Goal: Transaction & Acquisition: Purchase product/service

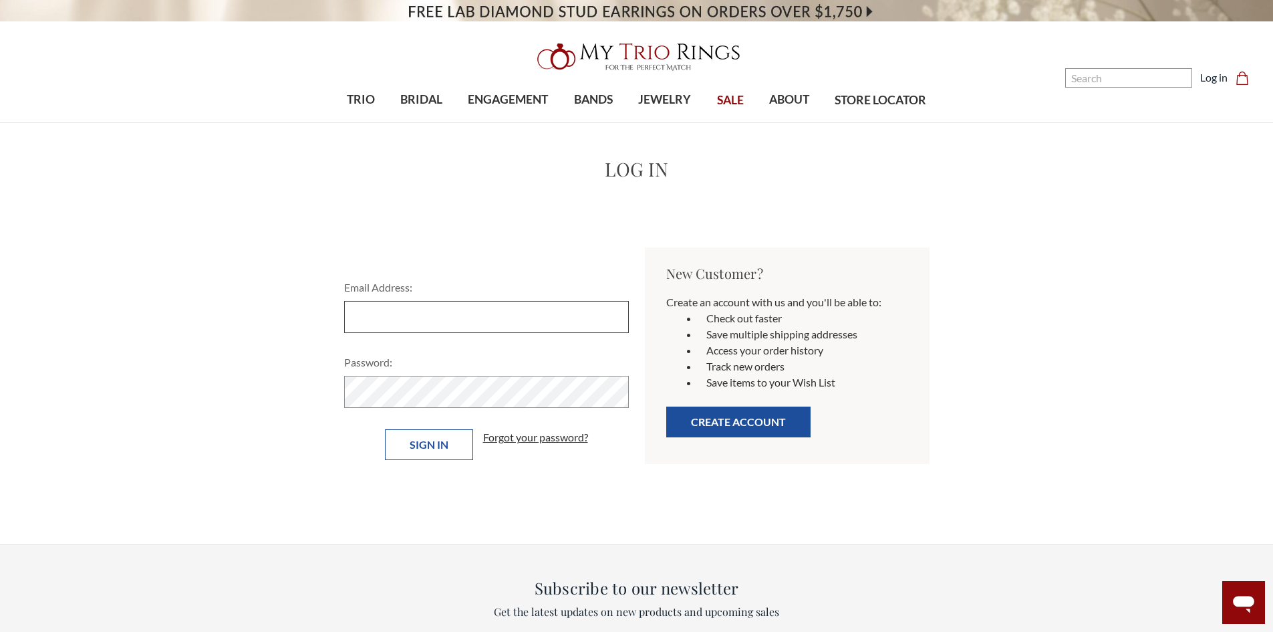
type input "moniquevigille@gmail.com"
click at [449, 447] on input "Sign in" at bounding box center [429, 444] width 88 height 31
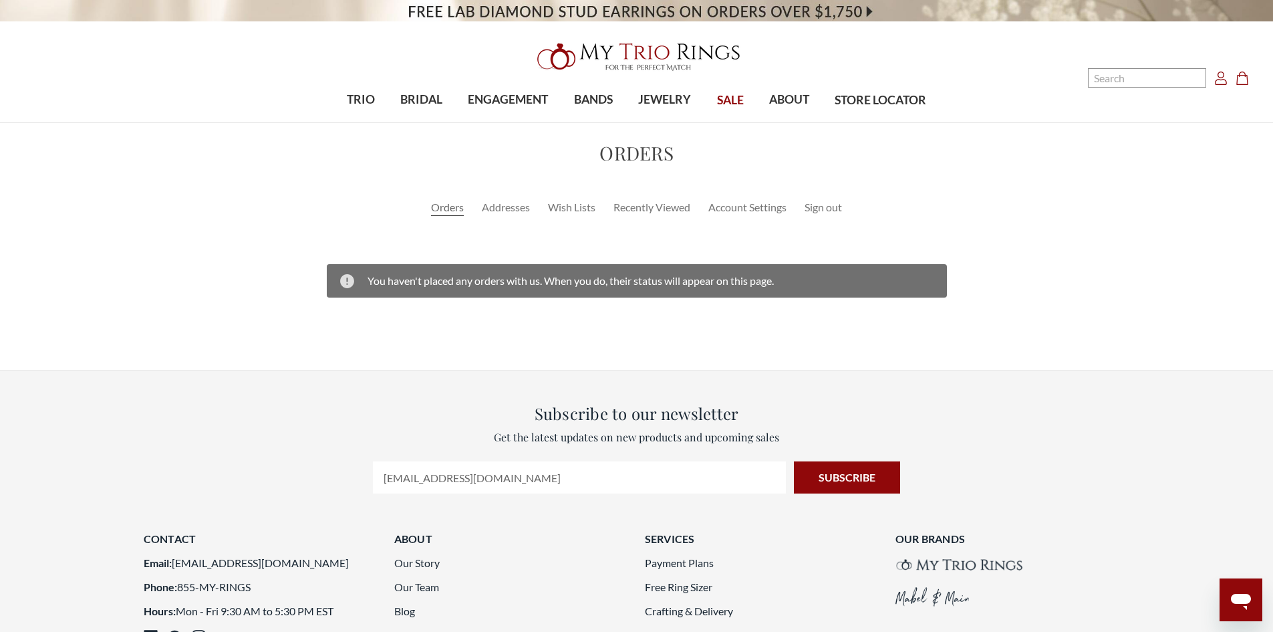
click at [1239, 79] on icon "Cart Cart" at bounding box center [1242, 78] width 13 height 13
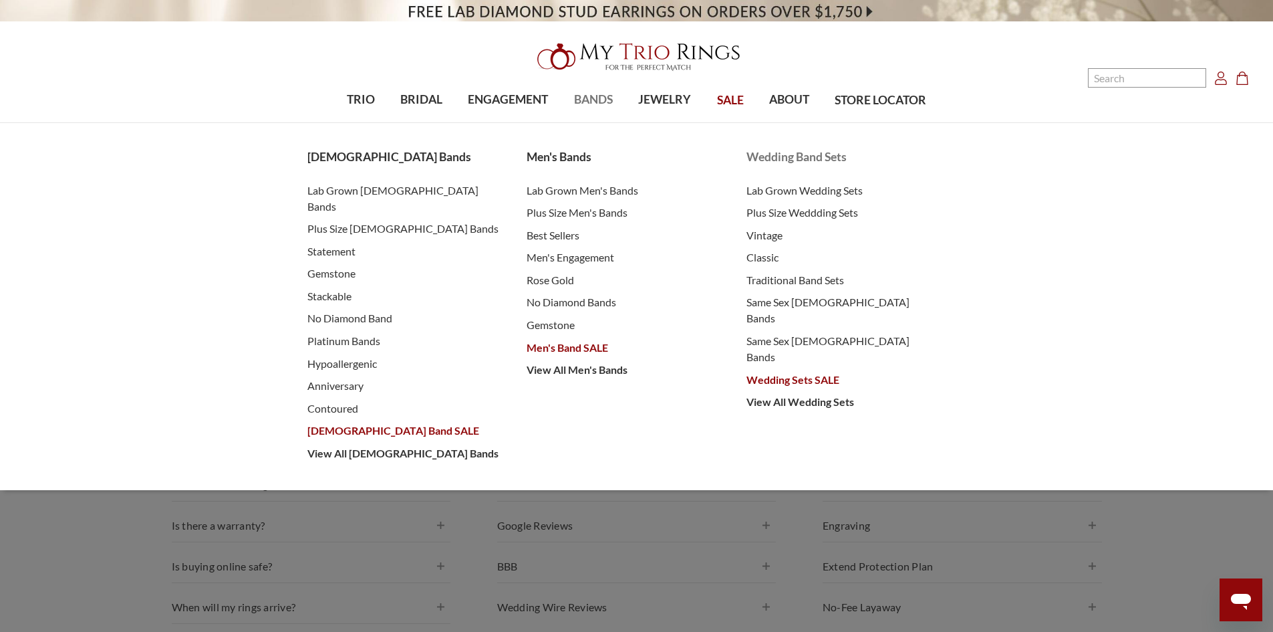
click at [798, 155] on span "Wedding Band Sets" at bounding box center [843, 156] width 193 height 17
click at [781, 372] on span "Wedding Sets SALE" at bounding box center [843, 380] width 193 height 16
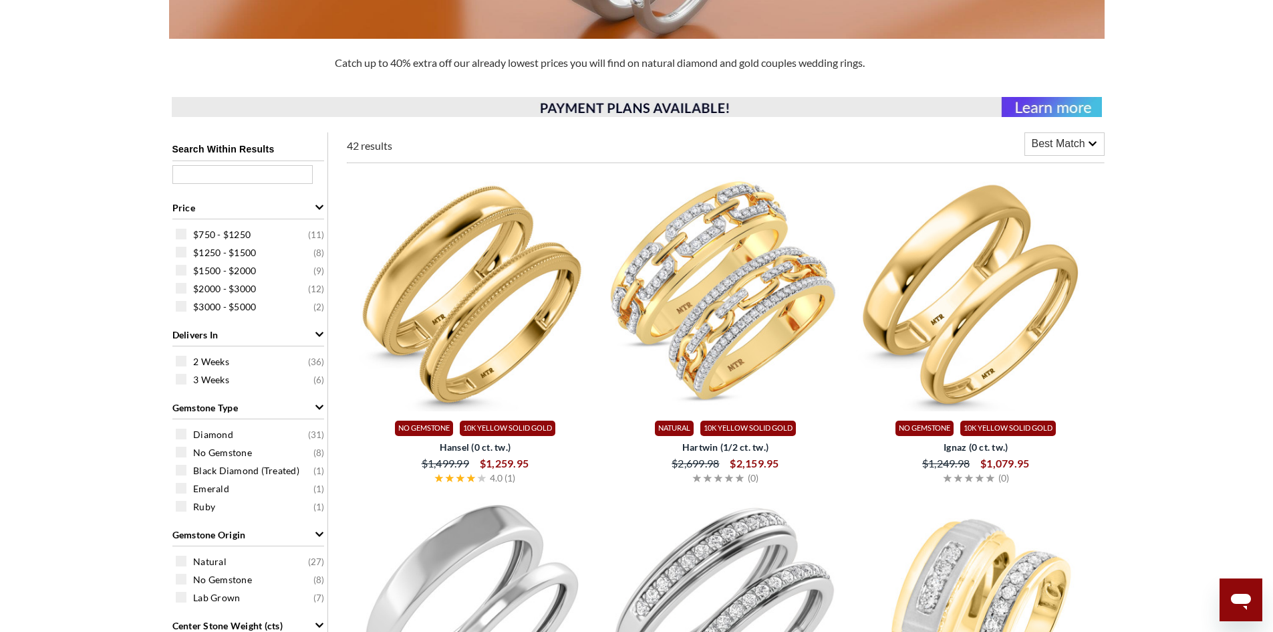
scroll to position [267, 0]
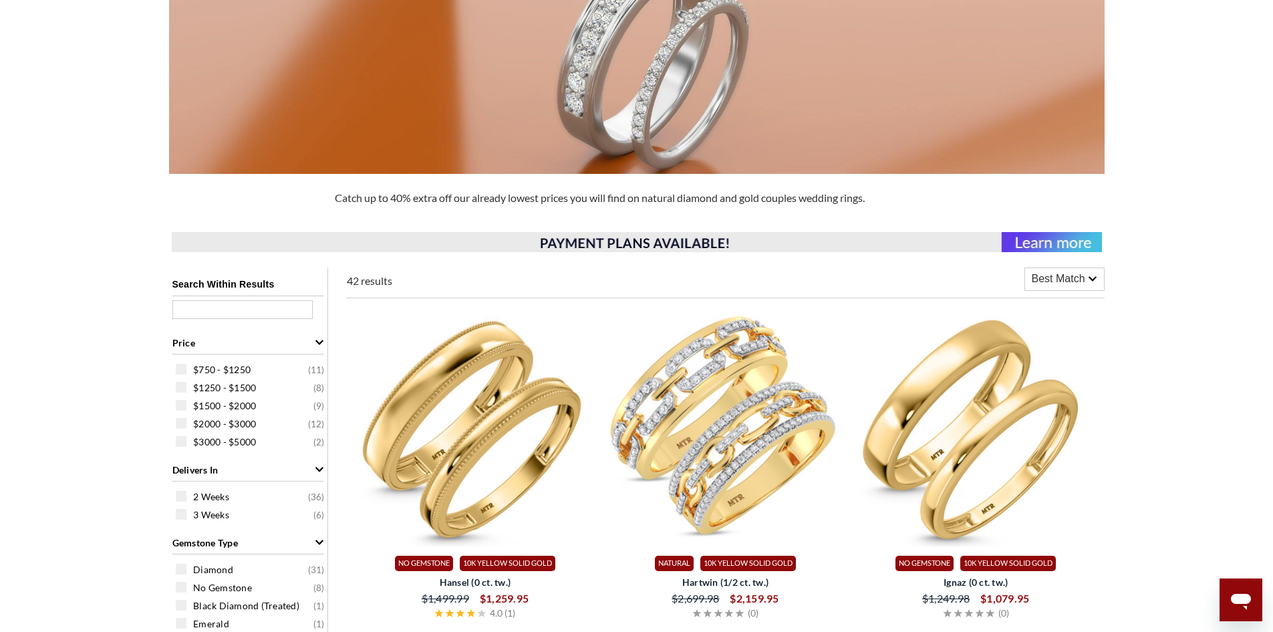
click at [1049, 268] on div "Best Match" at bounding box center [1064, 279] width 79 height 22
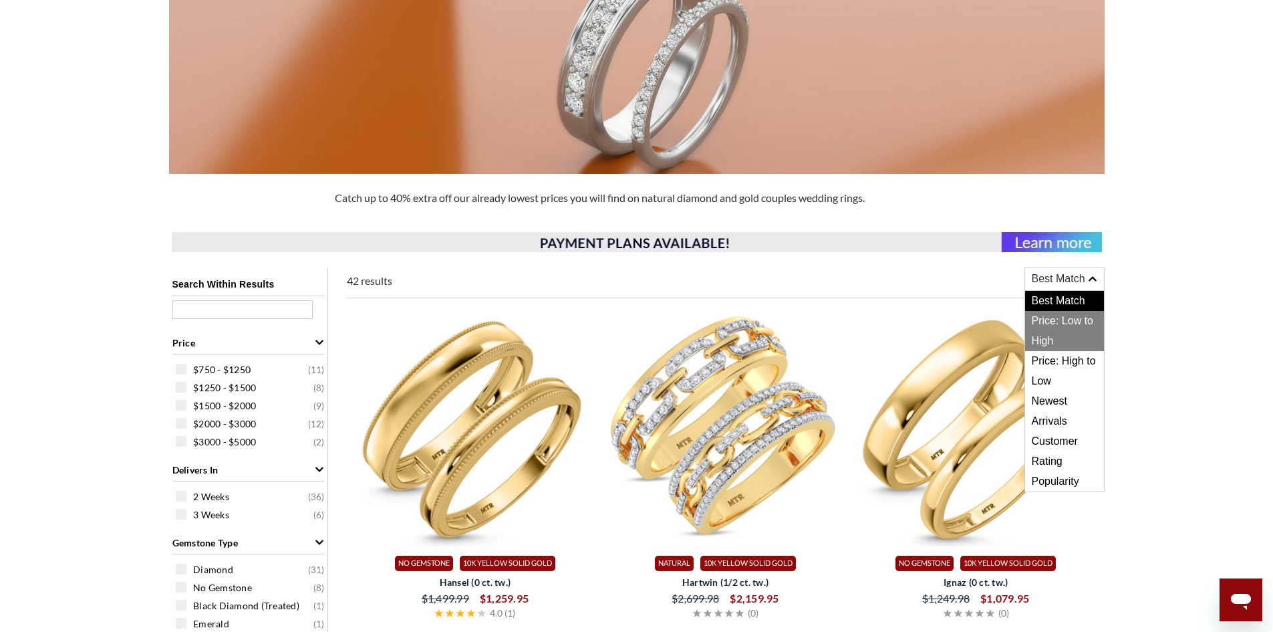
click at [1058, 333] on span "Price: Low to High" at bounding box center [1064, 331] width 79 height 40
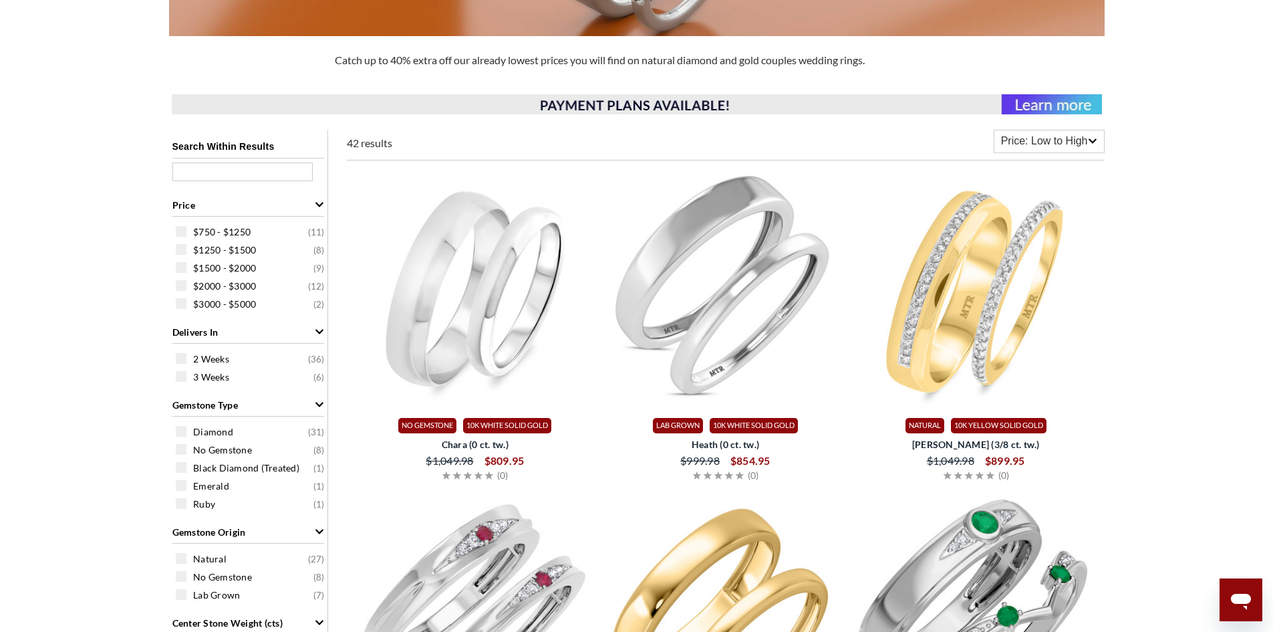
scroll to position [401, 0]
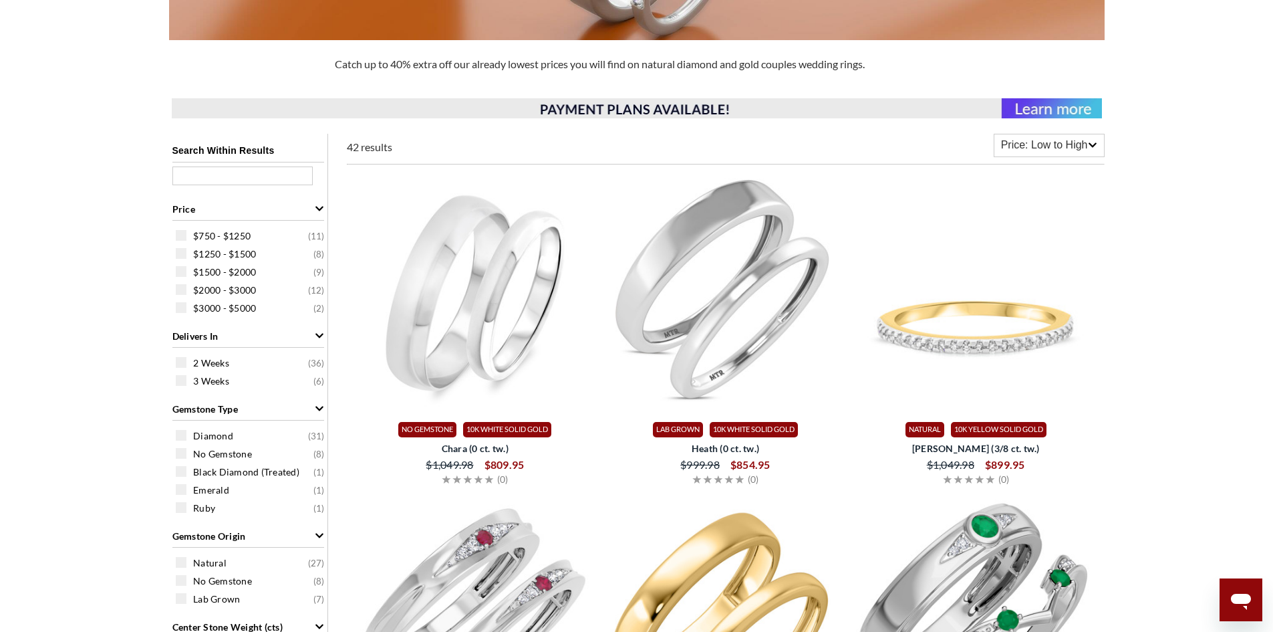
click at [1018, 376] on img at bounding box center [976, 293] width 240 height 240
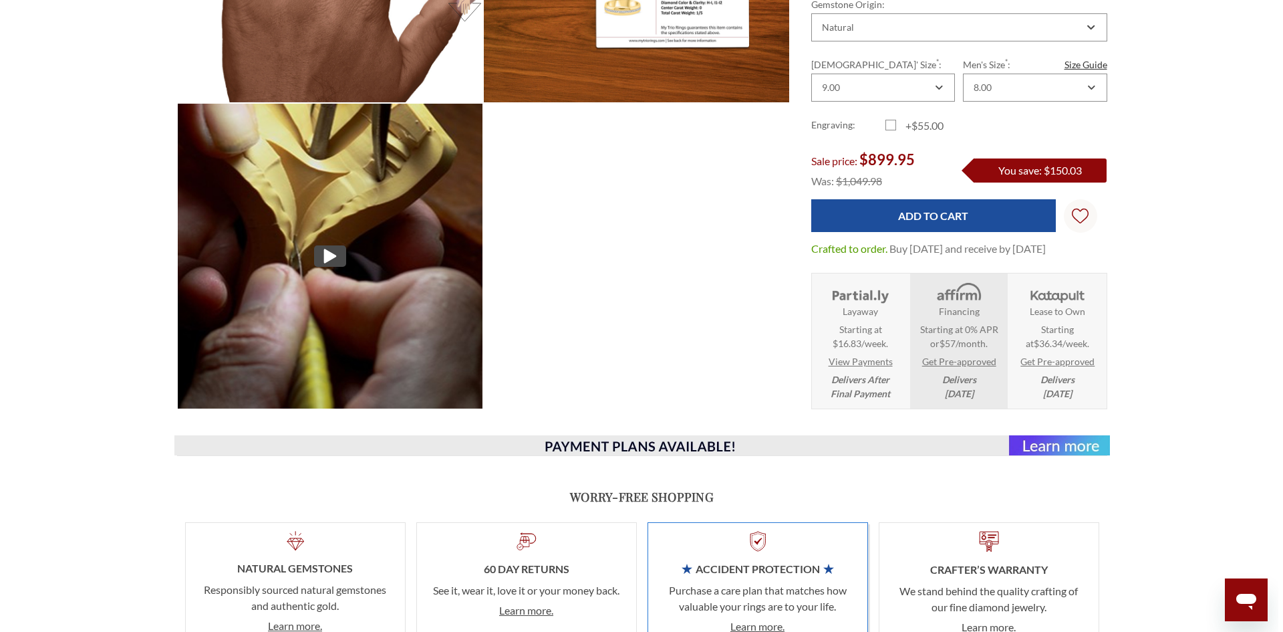
scroll to position [1270, 0]
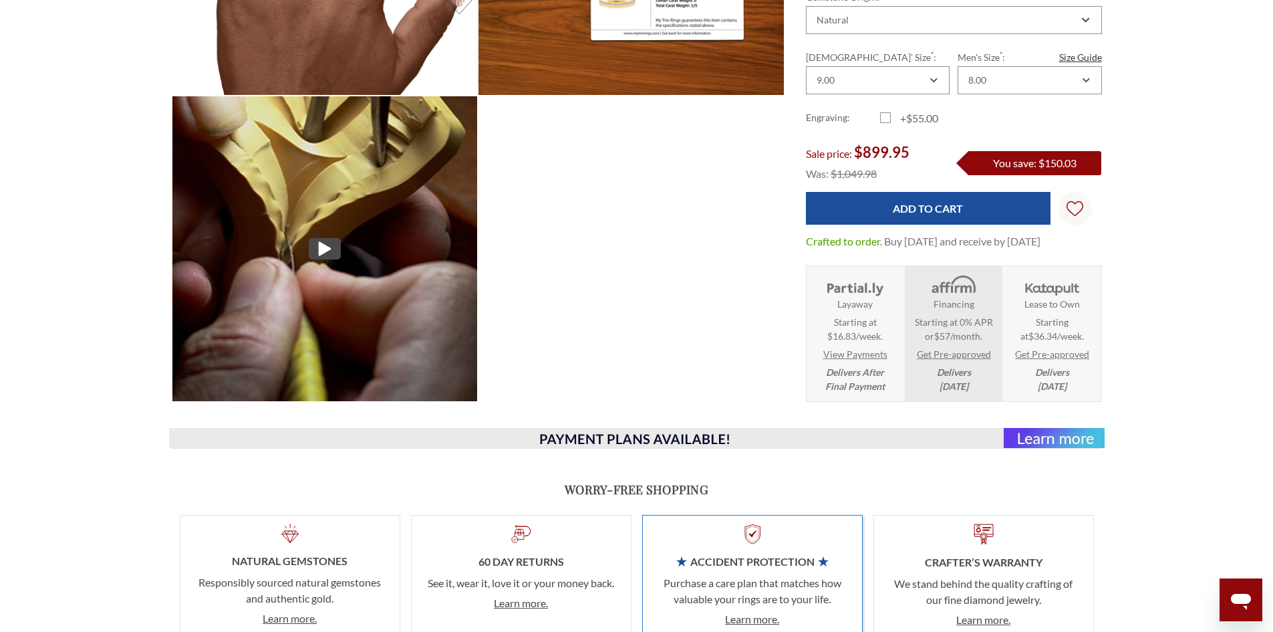
click at [339, 265] on img at bounding box center [325, 249] width 336 height 336
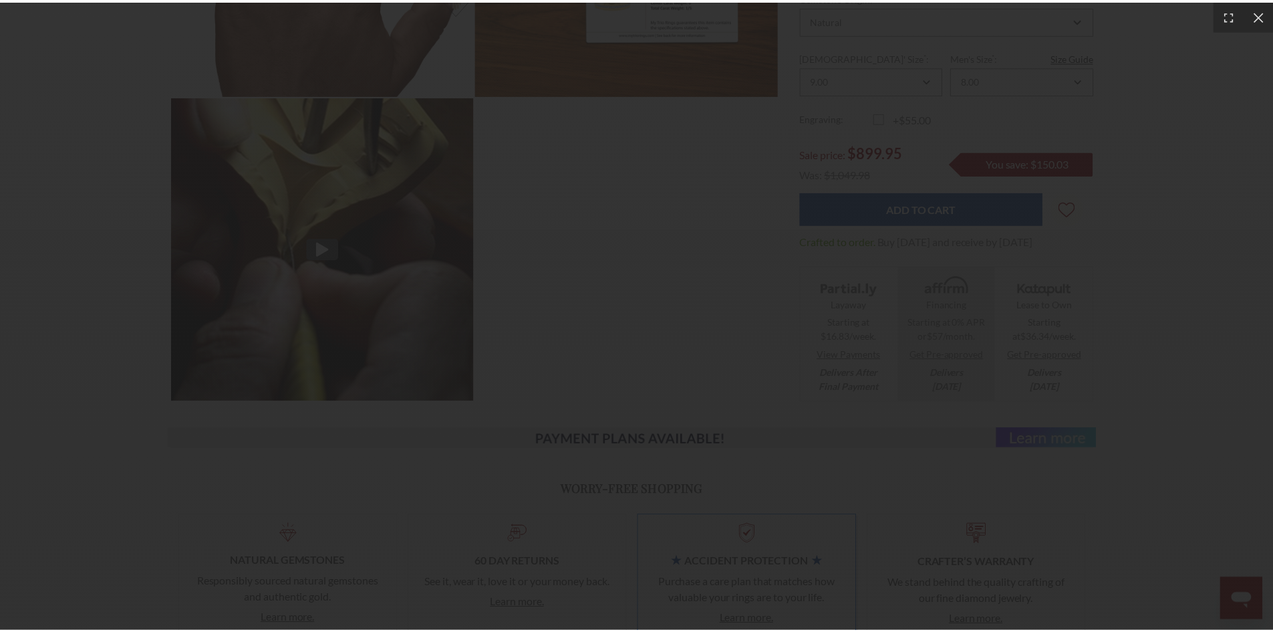
scroll to position [0, 0]
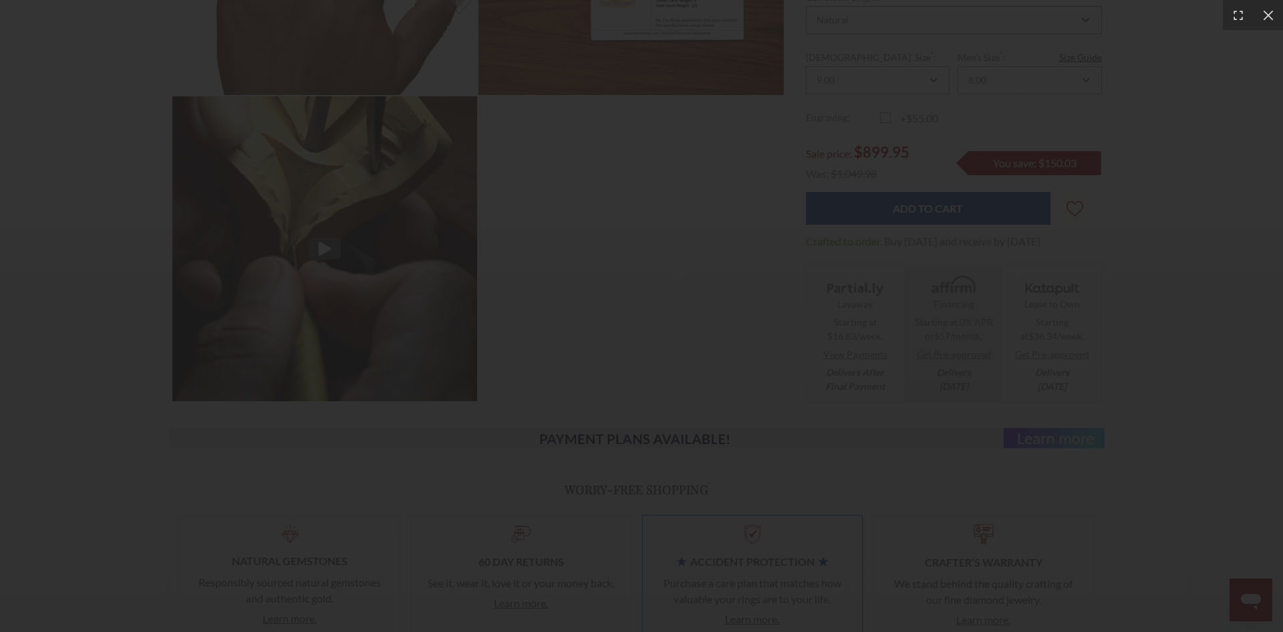
click at [1132, 156] on div at bounding box center [641, 316] width 1283 height 632
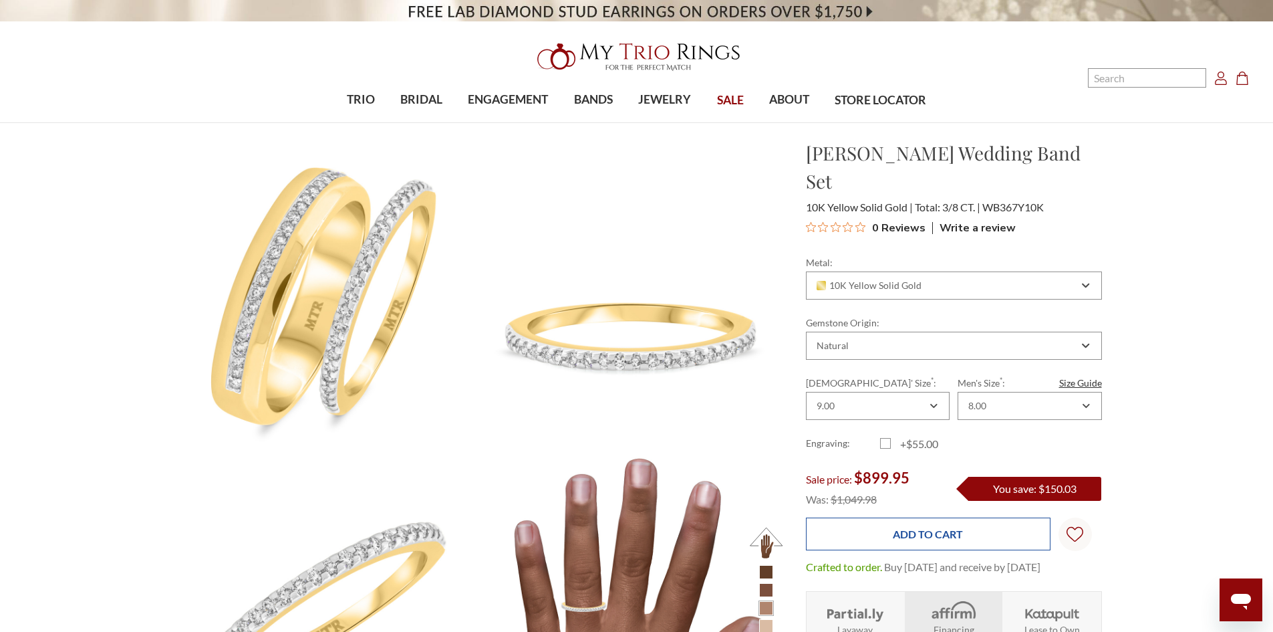
click at [958, 517] on input "Add to Cart" at bounding box center [928, 533] width 245 height 33
type input "Add to Cart"
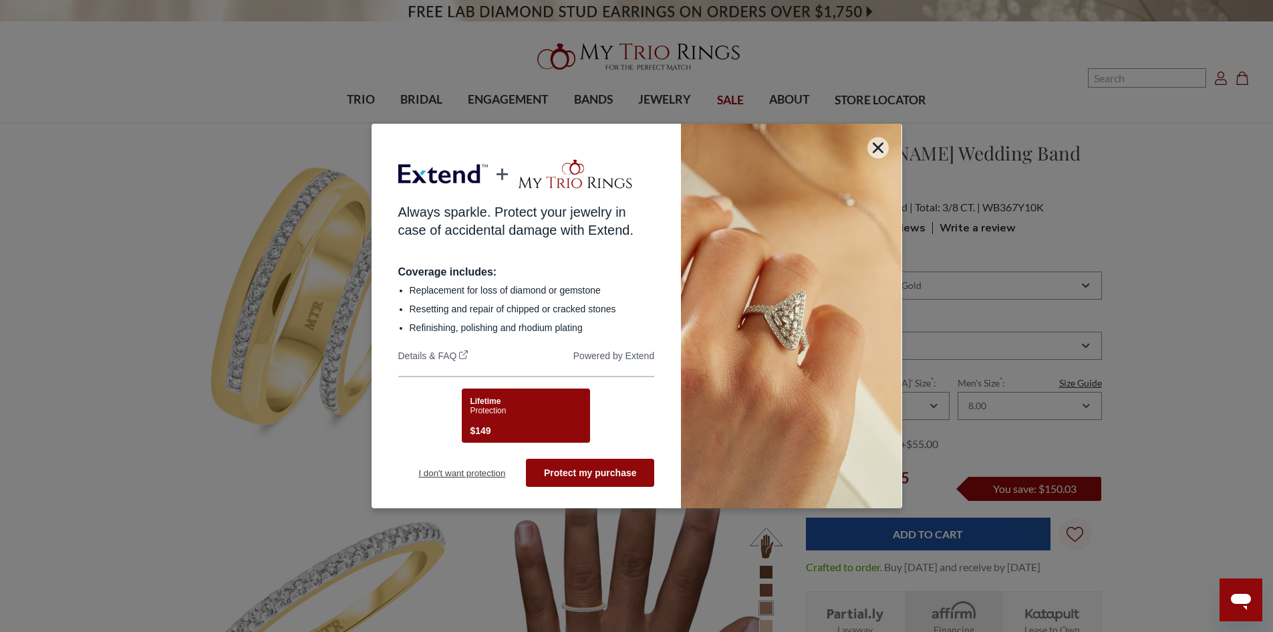
click at [508, 475] on button "I don't want protection" at bounding box center [462, 473] width 128 height 28
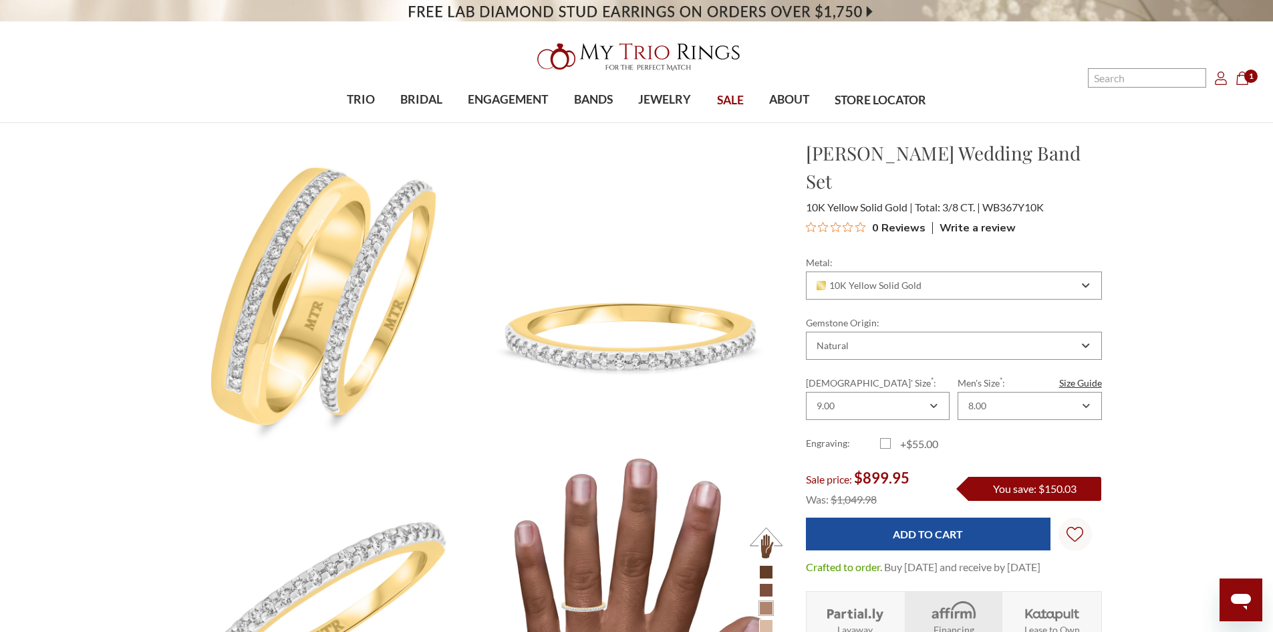
click at [892, 436] on label "+$55.00" at bounding box center [917, 444] width 74 height 16
click at [886, 446] on input "+$55.00" at bounding box center [886, 446] width 1 height 1
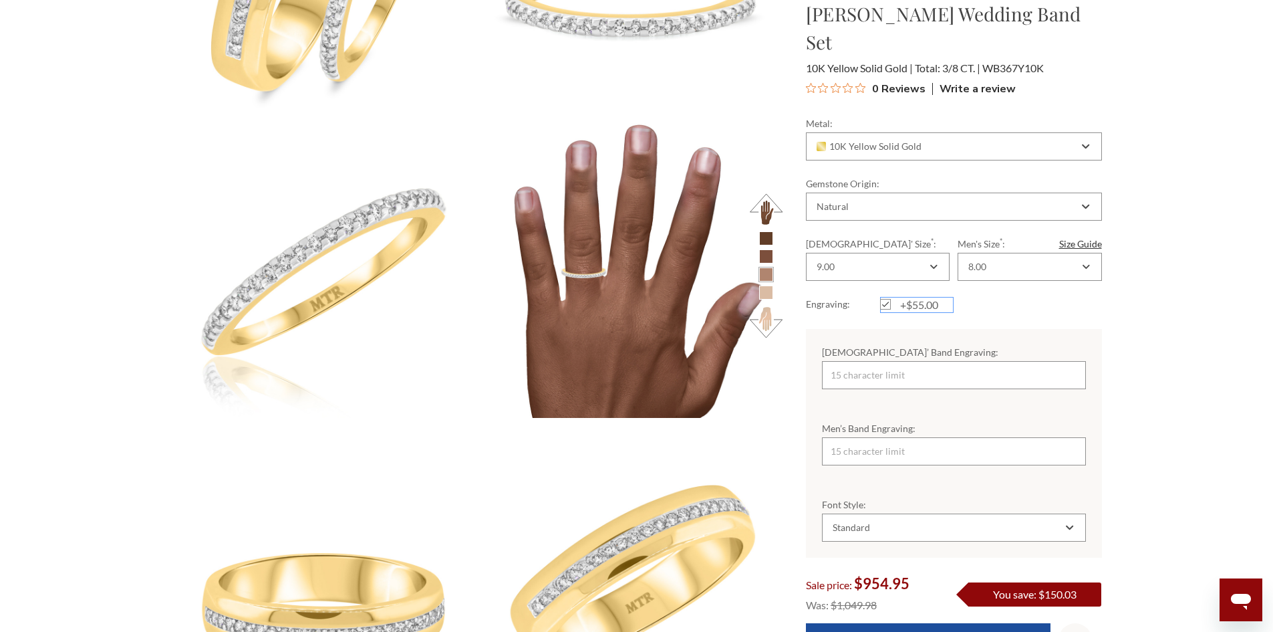
scroll to position [334, 0]
click at [890, 297] on label "+$55.00" at bounding box center [917, 305] width 74 height 16
click at [886, 307] on input "+$55.00" at bounding box center [886, 307] width 1 height 1
checkbox input "false"
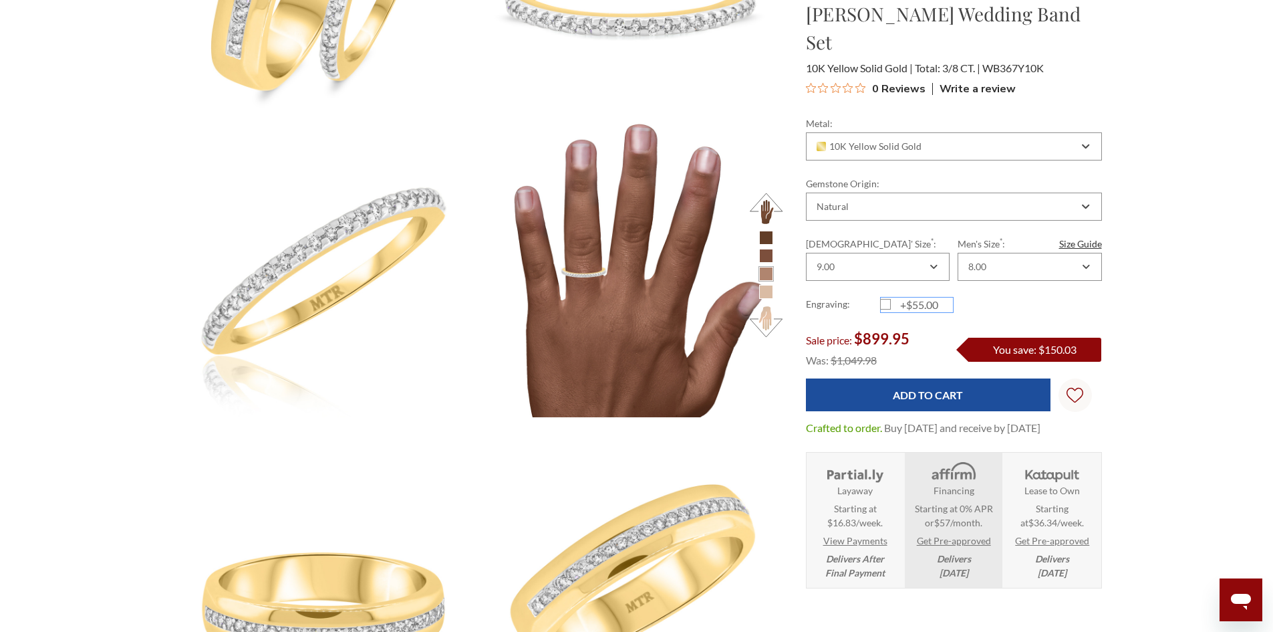
scroll to position [0, 0]
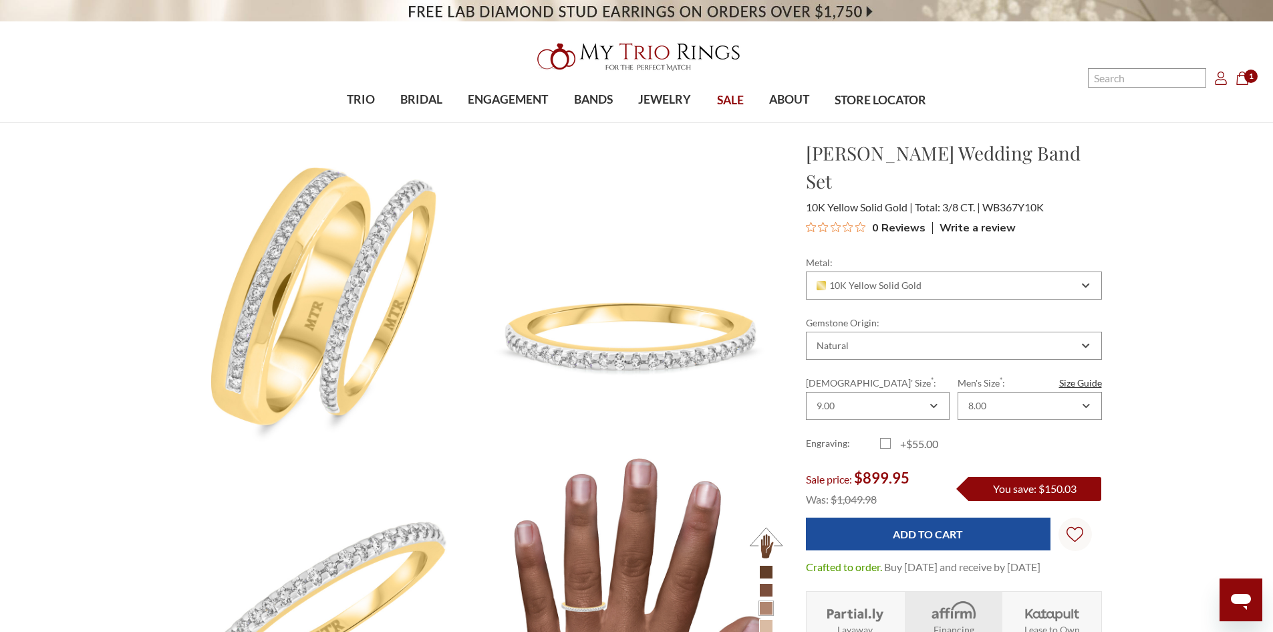
click at [1241, 83] on icon "Cart Cart" at bounding box center [1242, 78] width 13 height 13
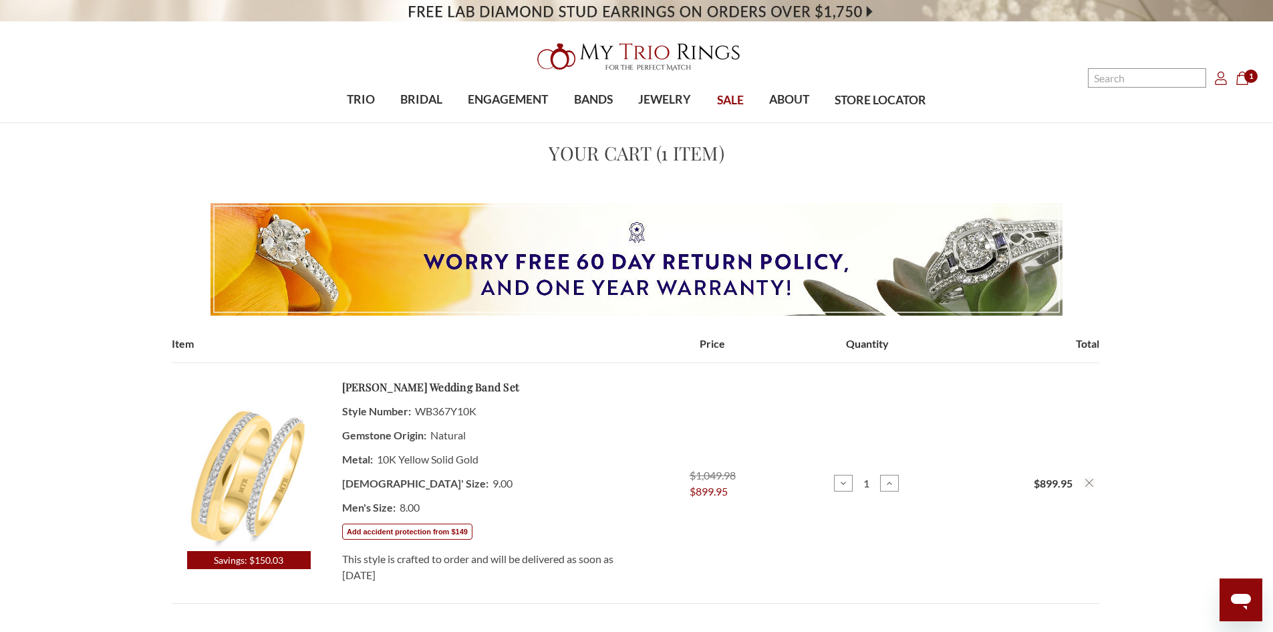
click at [1255, 76] on span "1" at bounding box center [1251, 76] width 13 height 13
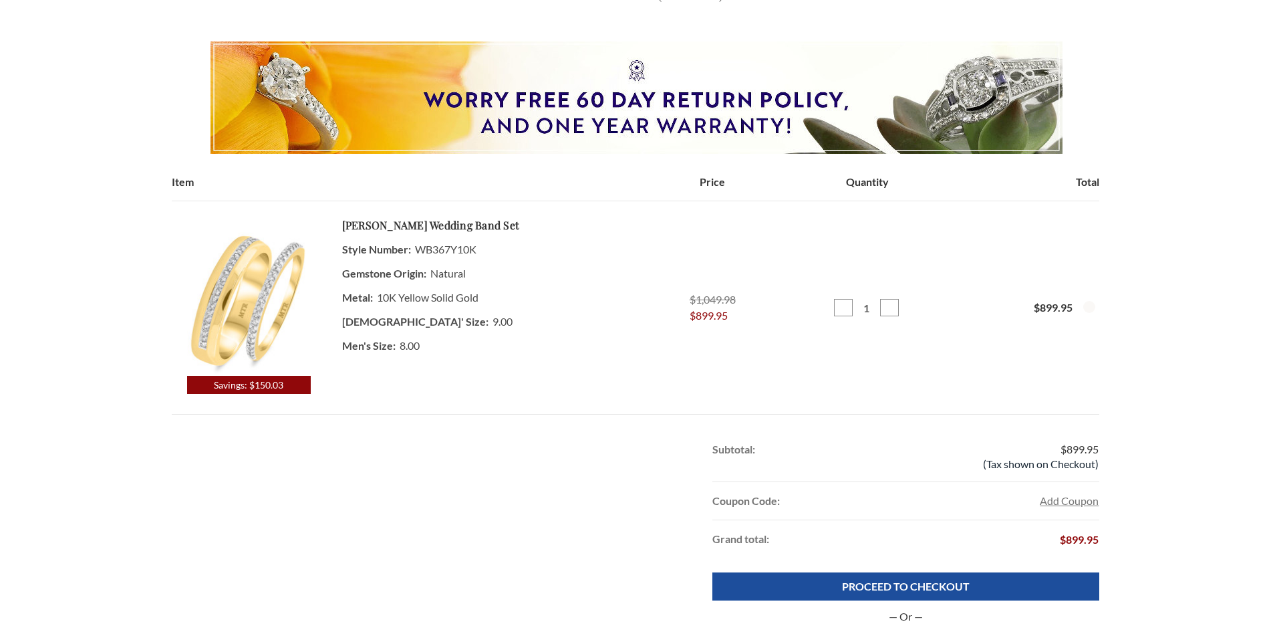
scroll to position [267, 0]
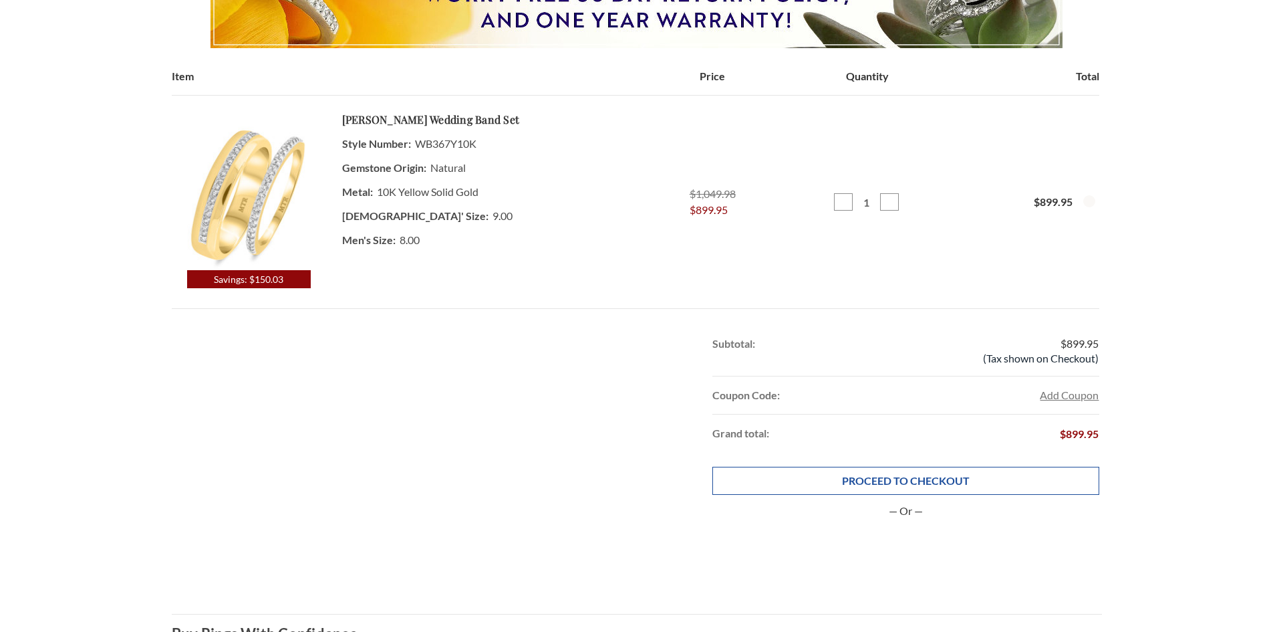
click at [1097, 469] on link "PROCEED TO CHECKOUT" at bounding box center [906, 481] width 386 height 28
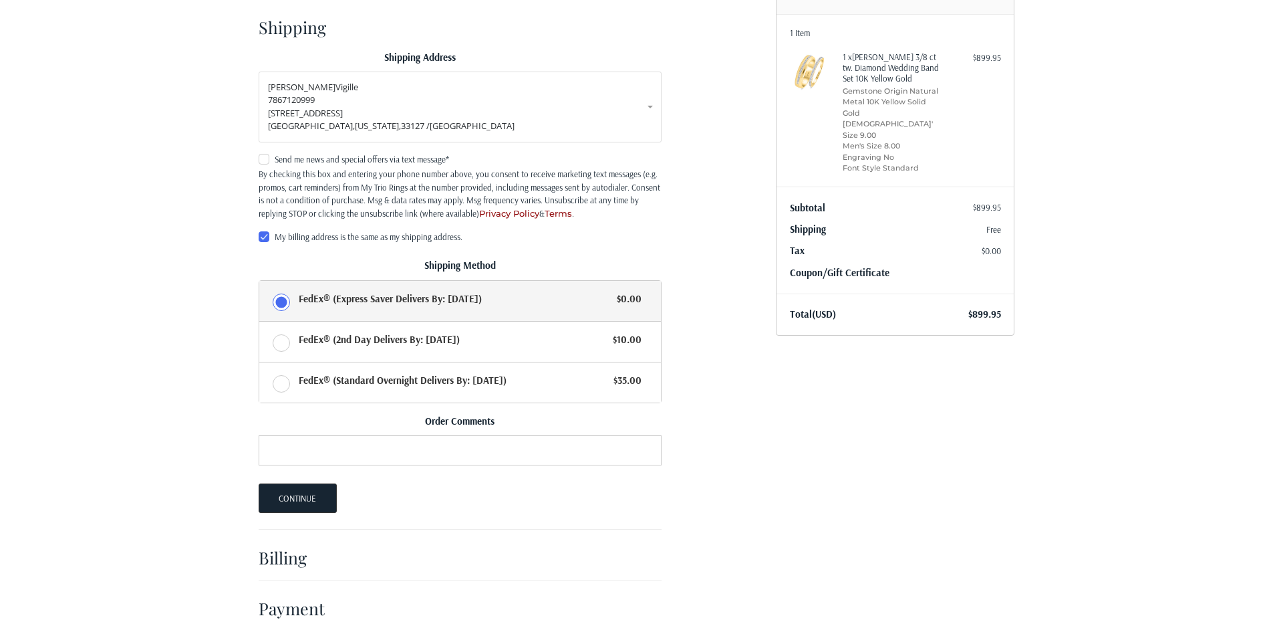
scroll to position [160, 0]
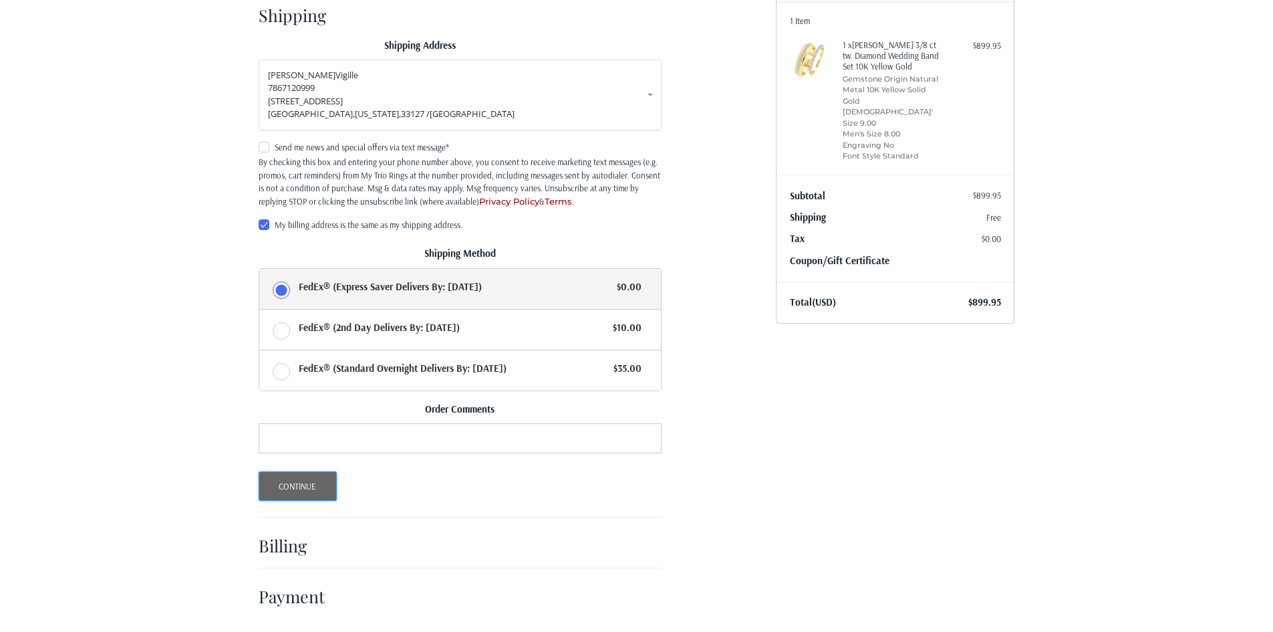
click at [303, 479] on button "Continue" at bounding box center [298, 485] width 78 height 29
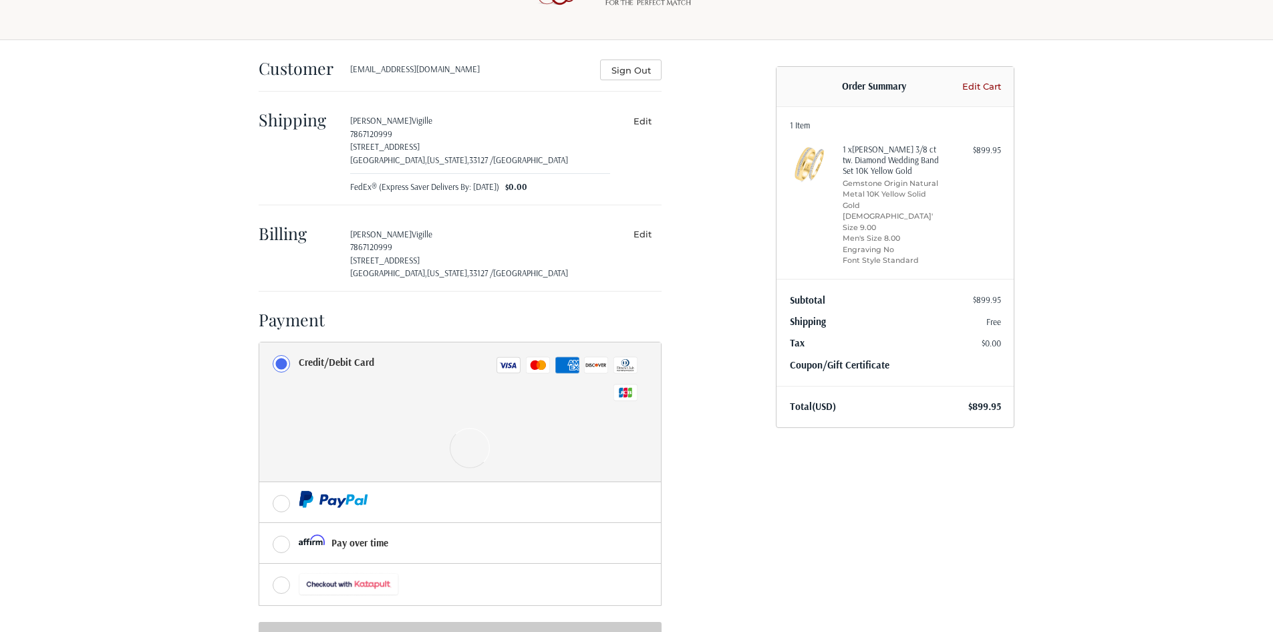
scroll to position [112, 0]
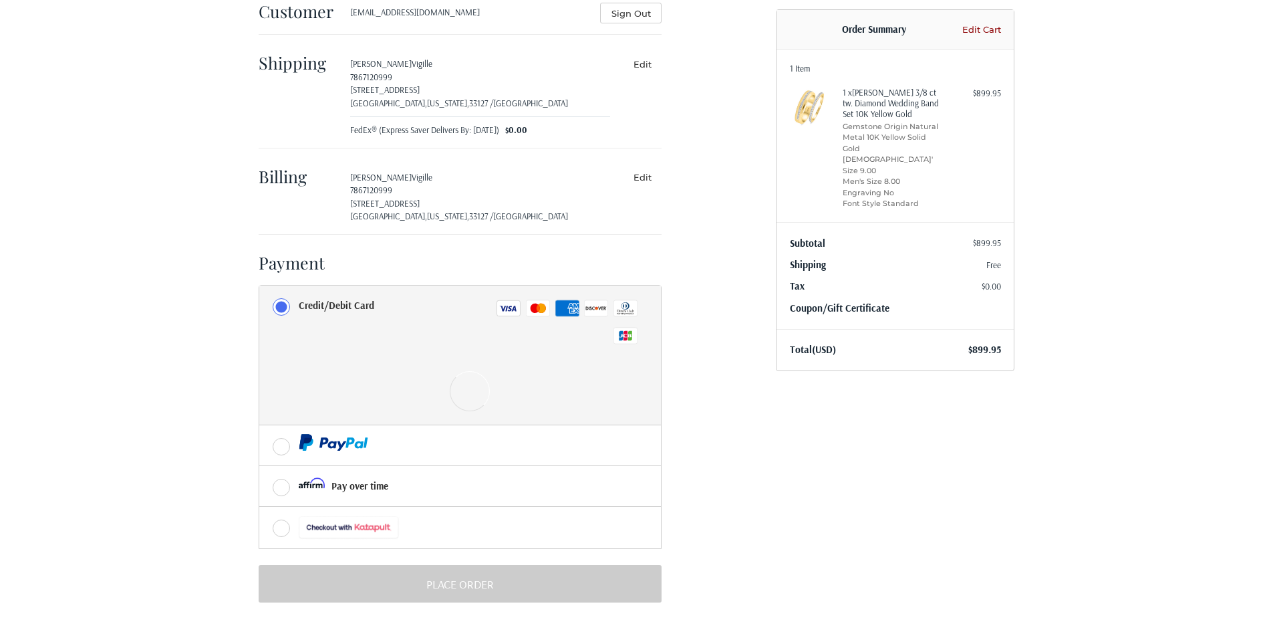
click at [275, 299] on label "Credit/Debit Card Visa Master Amex Discover Diners Club JCB" at bounding box center [460, 321] width 402 height 72
